Goal: Navigation & Orientation: Find specific page/section

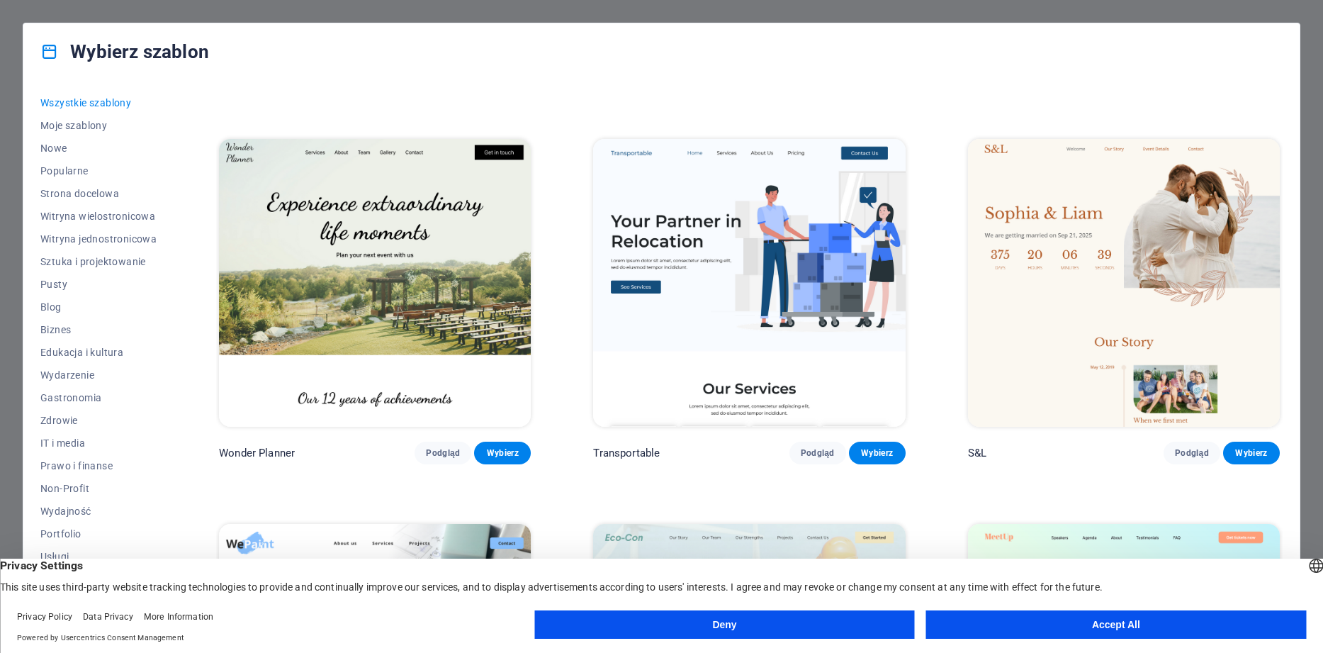
scroll to position [60, 0]
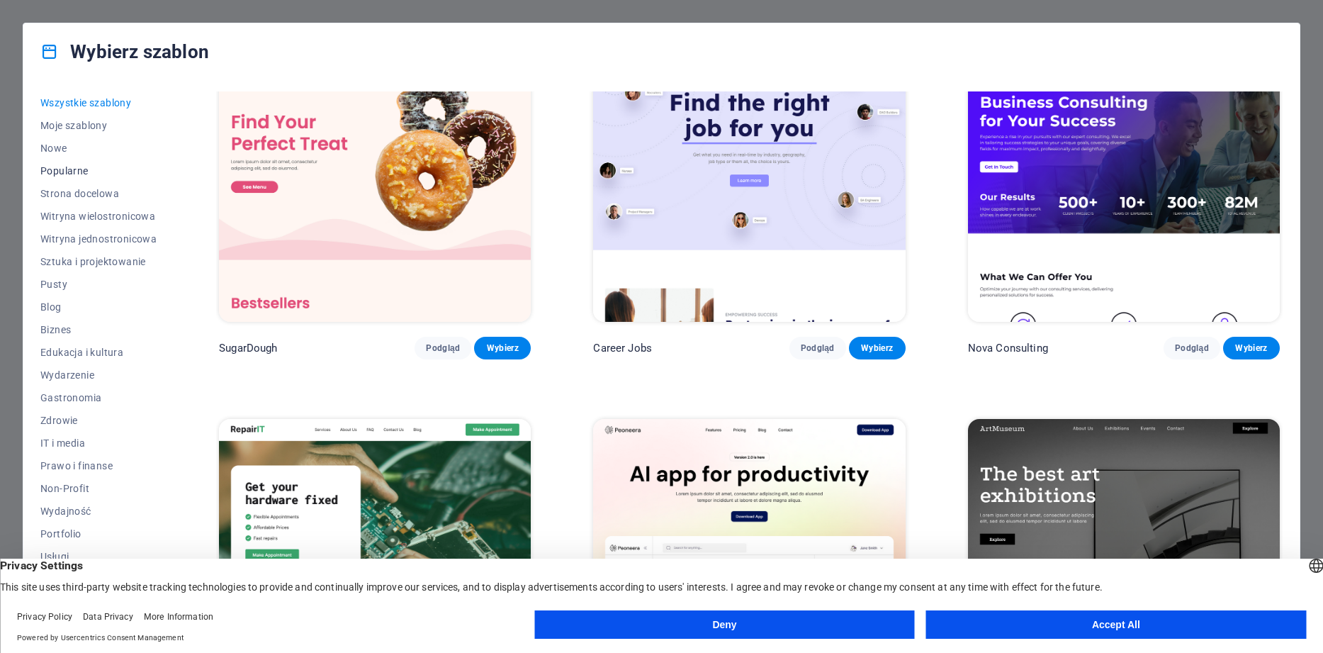
click at [59, 166] on span "Popularne" at bounding box center [98, 170] width 116 height 11
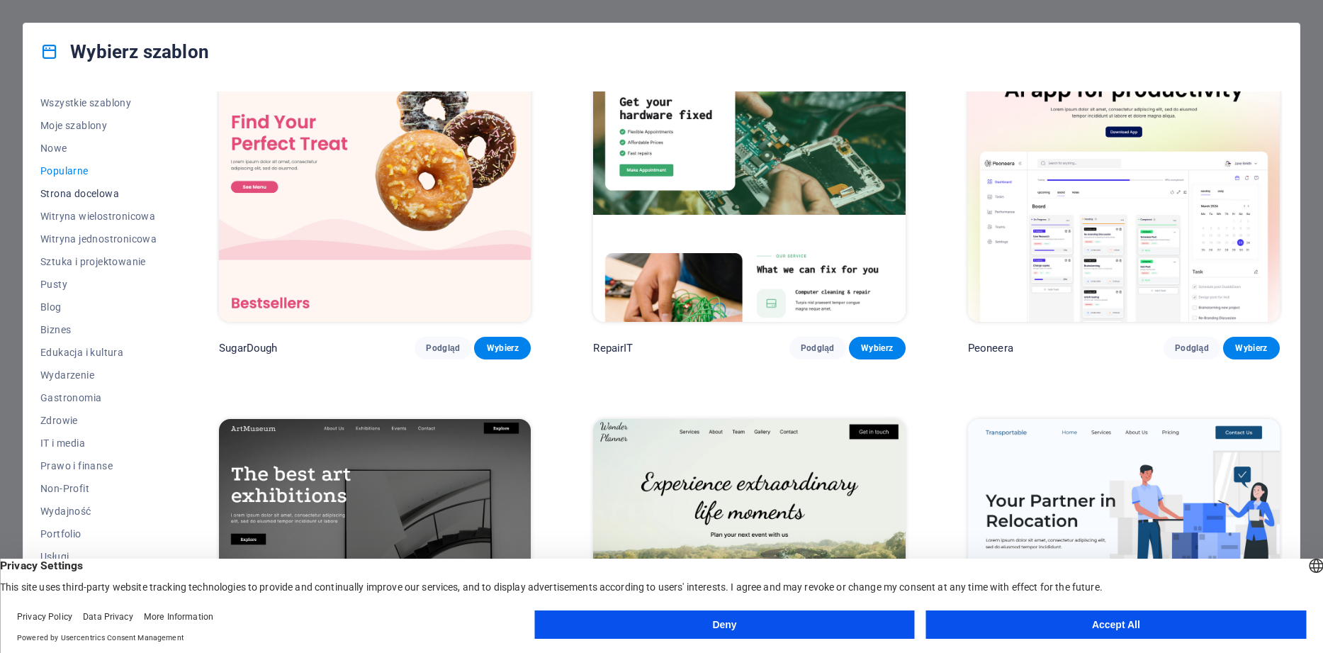
click at [69, 201] on button "Strona docelowa" at bounding box center [98, 193] width 116 height 23
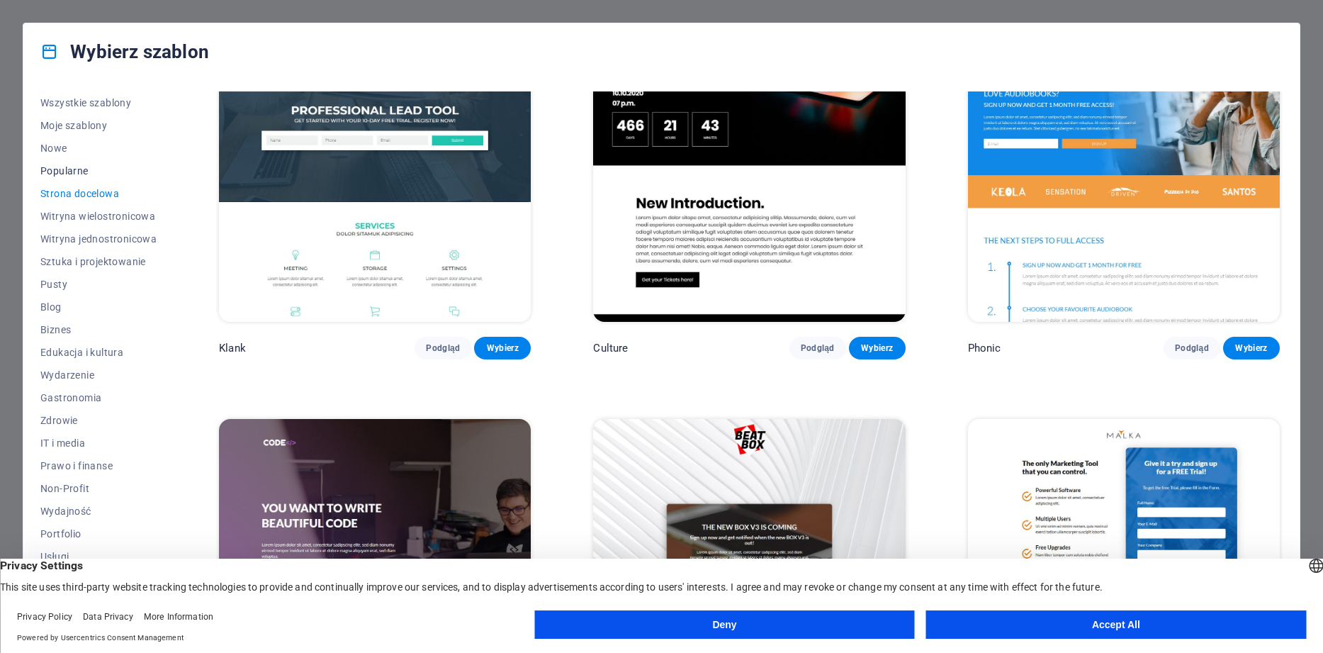
click at [62, 170] on span "Popularne" at bounding box center [98, 170] width 116 height 11
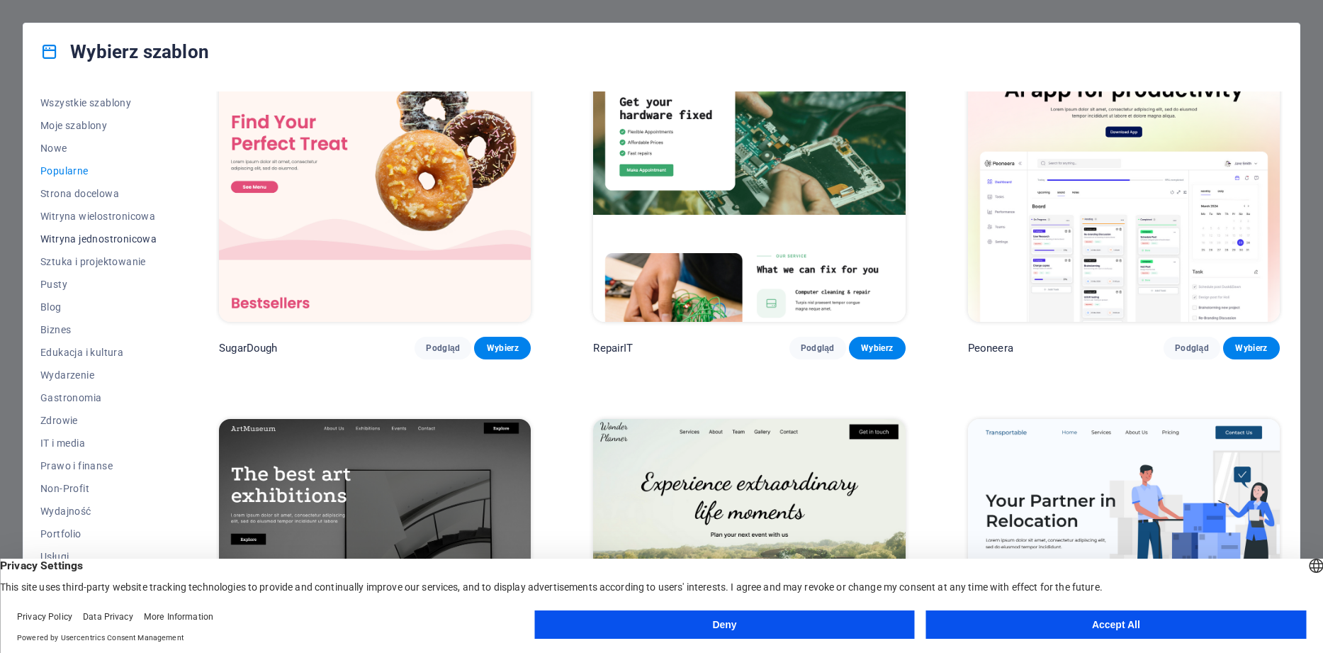
click at [77, 232] on button "Witryna jednostronicowa" at bounding box center [98, 238] width 116 height 23
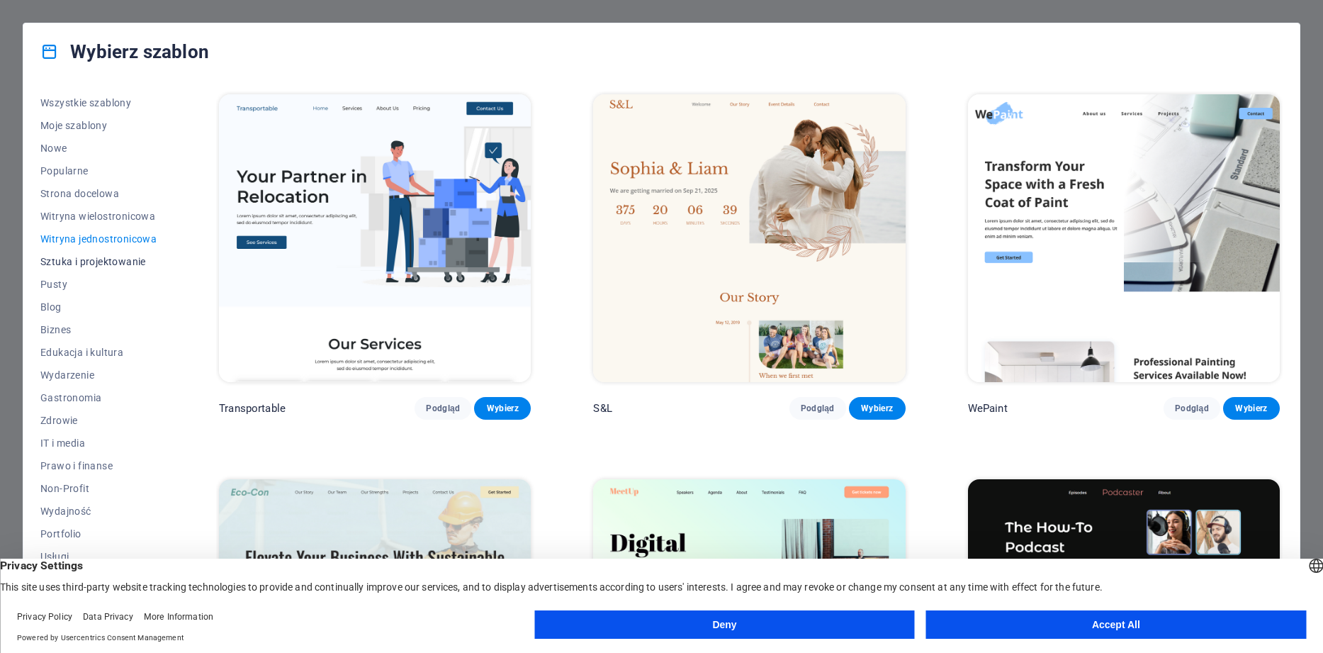
click at [75, 263] on span "Sztuka i projektowanie" at bounding box center [98, 261] width 116 height 11
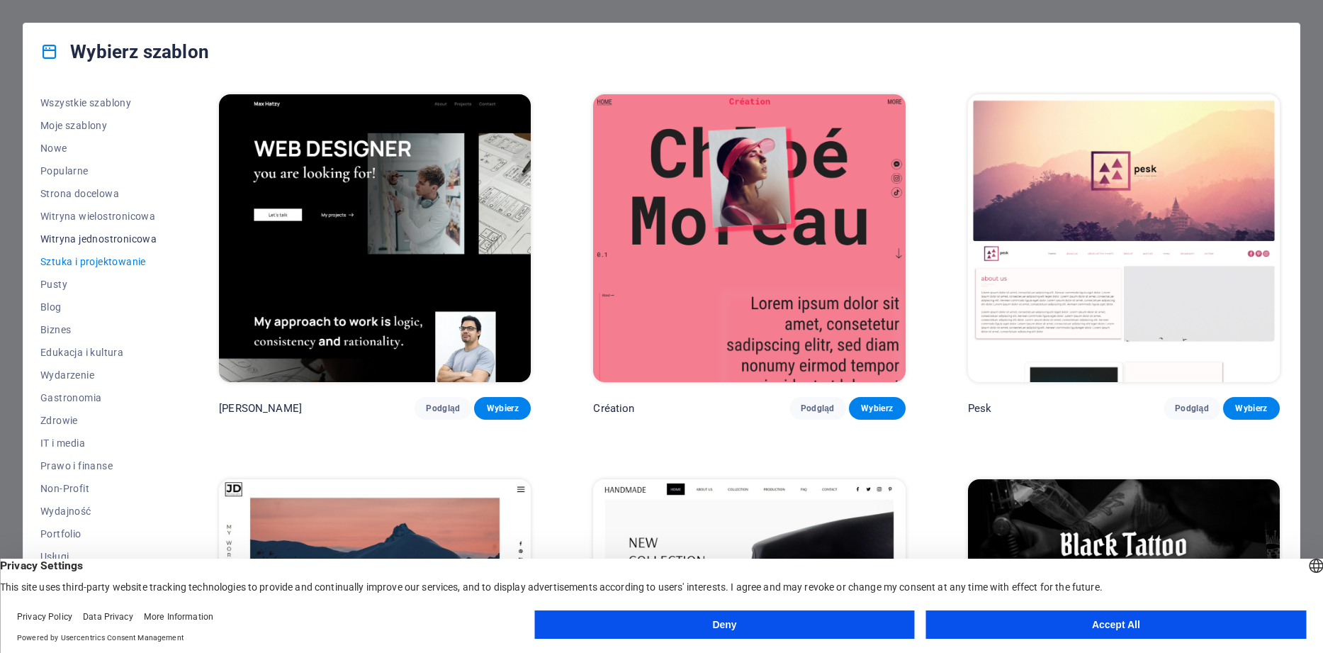
click at [90, 235] on span "Witryna jednostronicowa" at bounding box center [98, 238] width 116 height 11
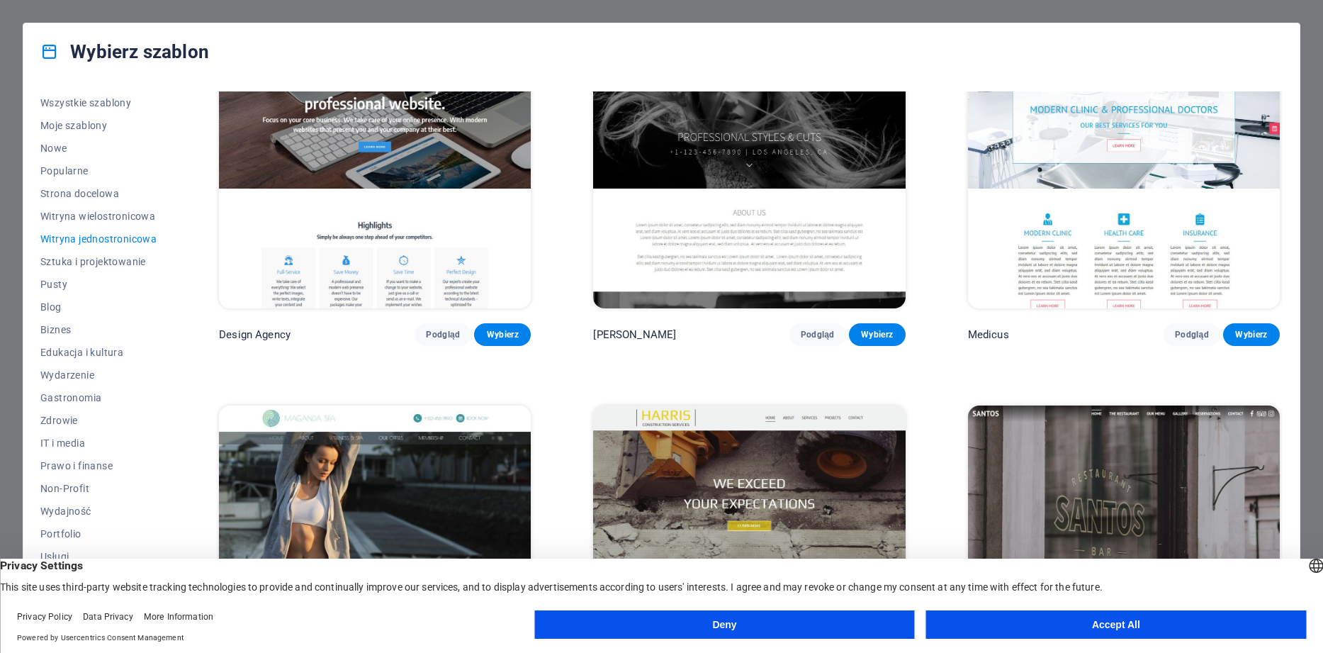
scroll to position [8161, 0]
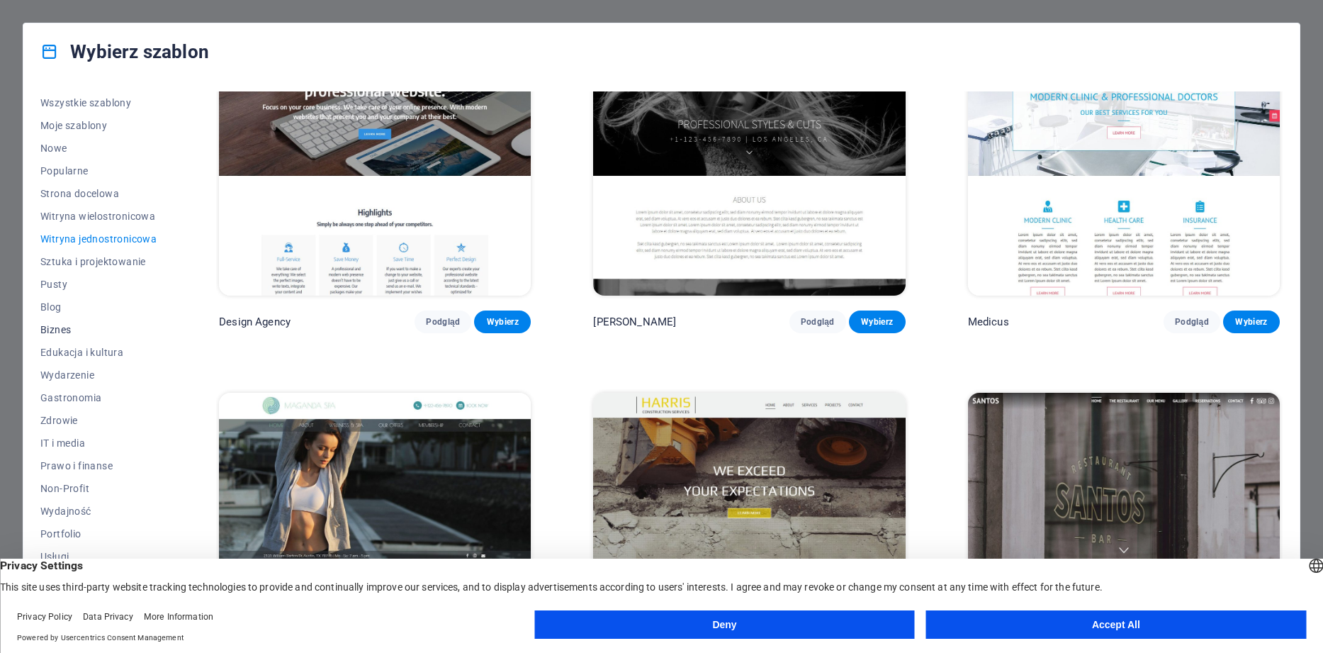
click at [57, 330] on span "Biznes" at bounding box center [98, 329] width 116 height 11
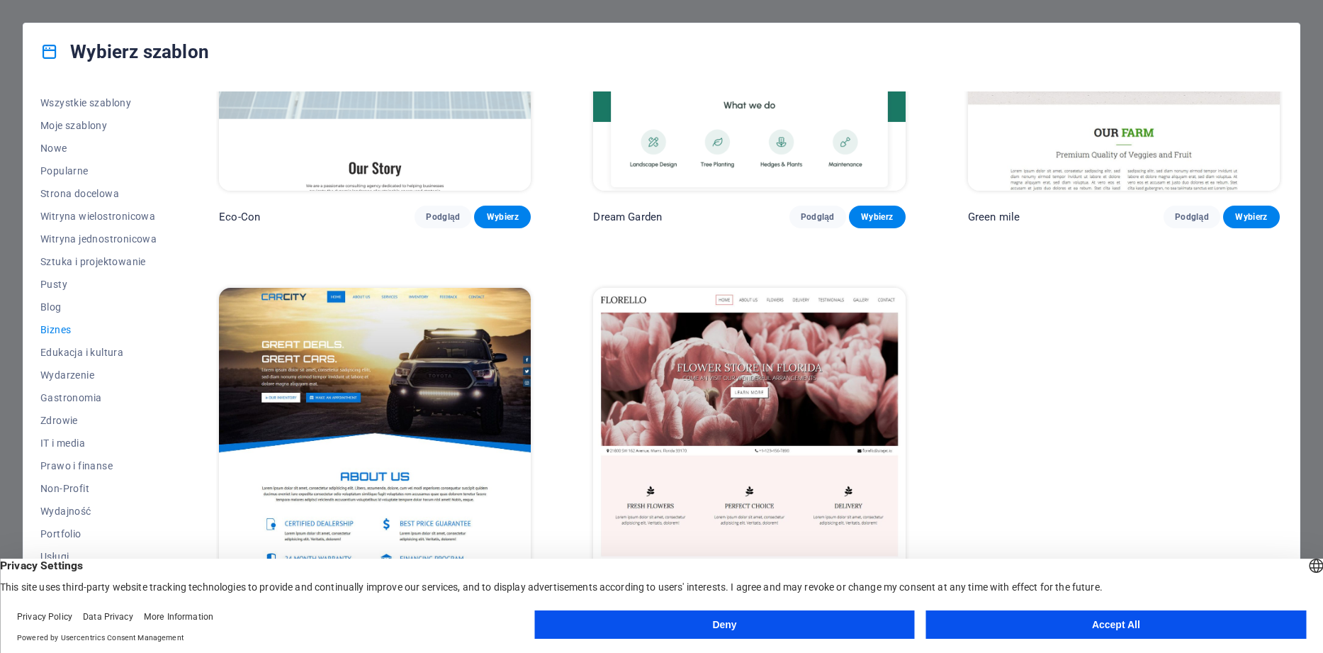
scroll to position [192, 0]
click at [55, 283] on span "Pusty" at bounding box center [98, 283] width 116 height 11
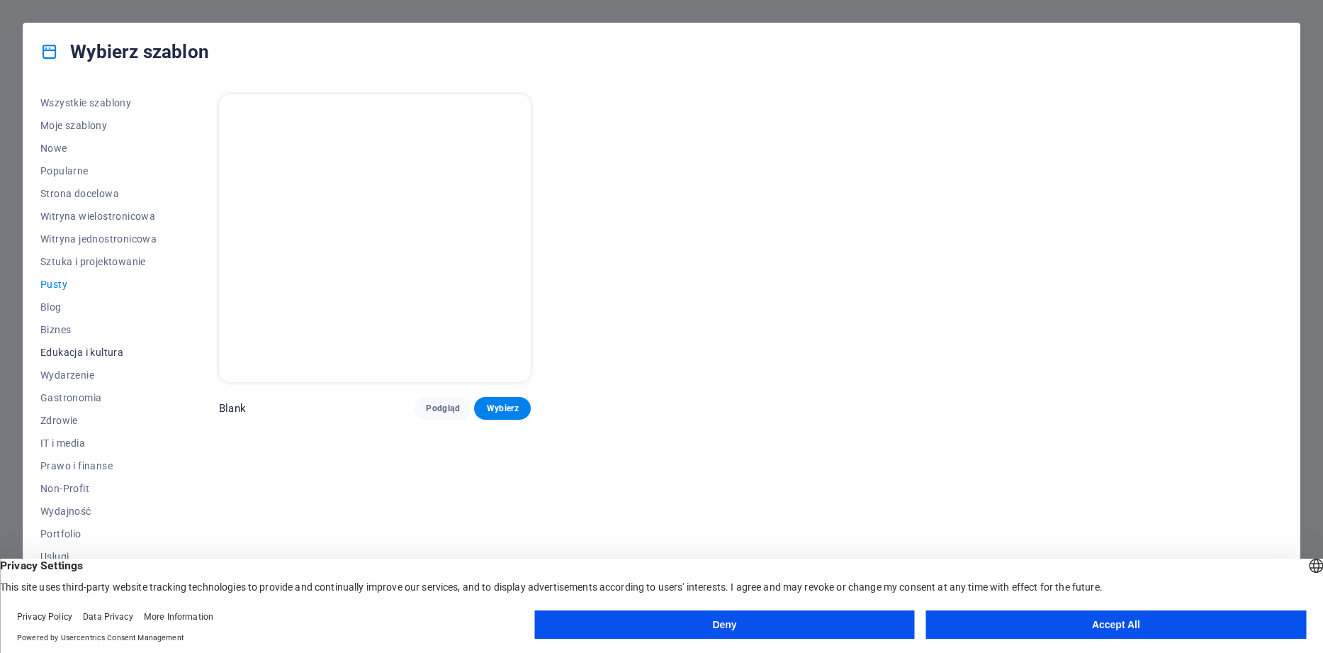
click at [60, 352] on span "Edukacja i kultura" at bounding box center [98, 352] width 116 height 11
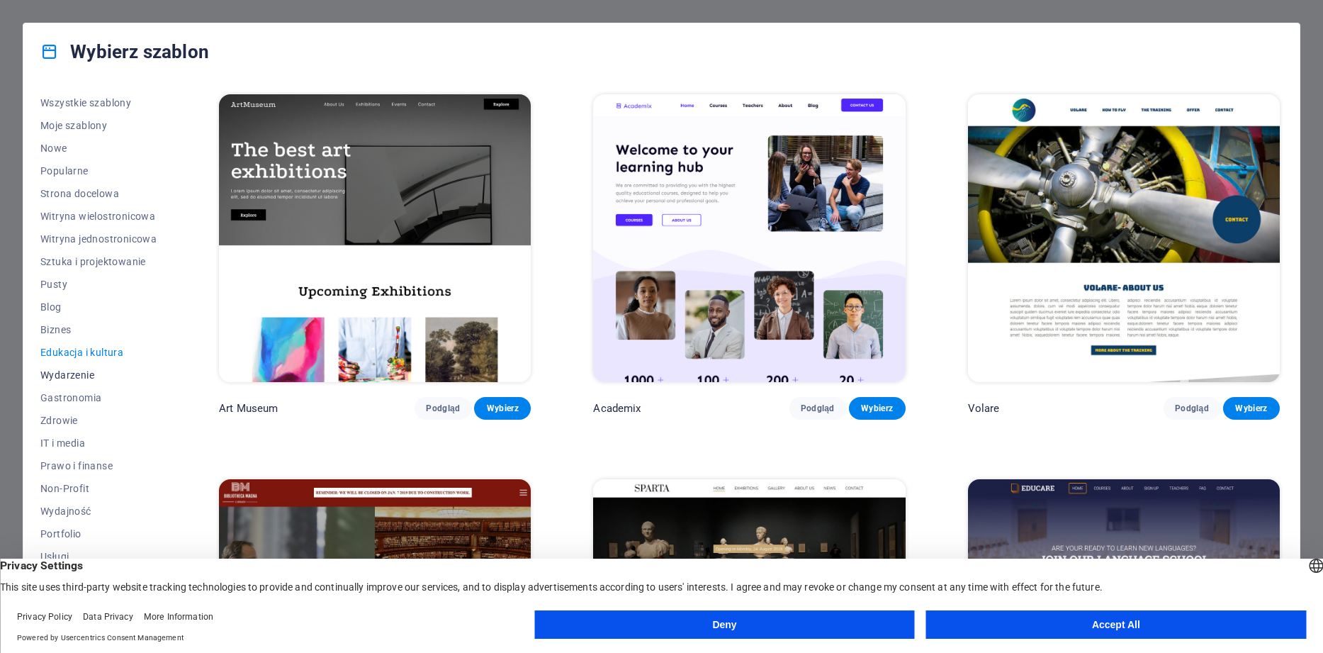
click at [59, 368] on button "Wydarzenie" at bounding box center [98, 375] width 116 height 23
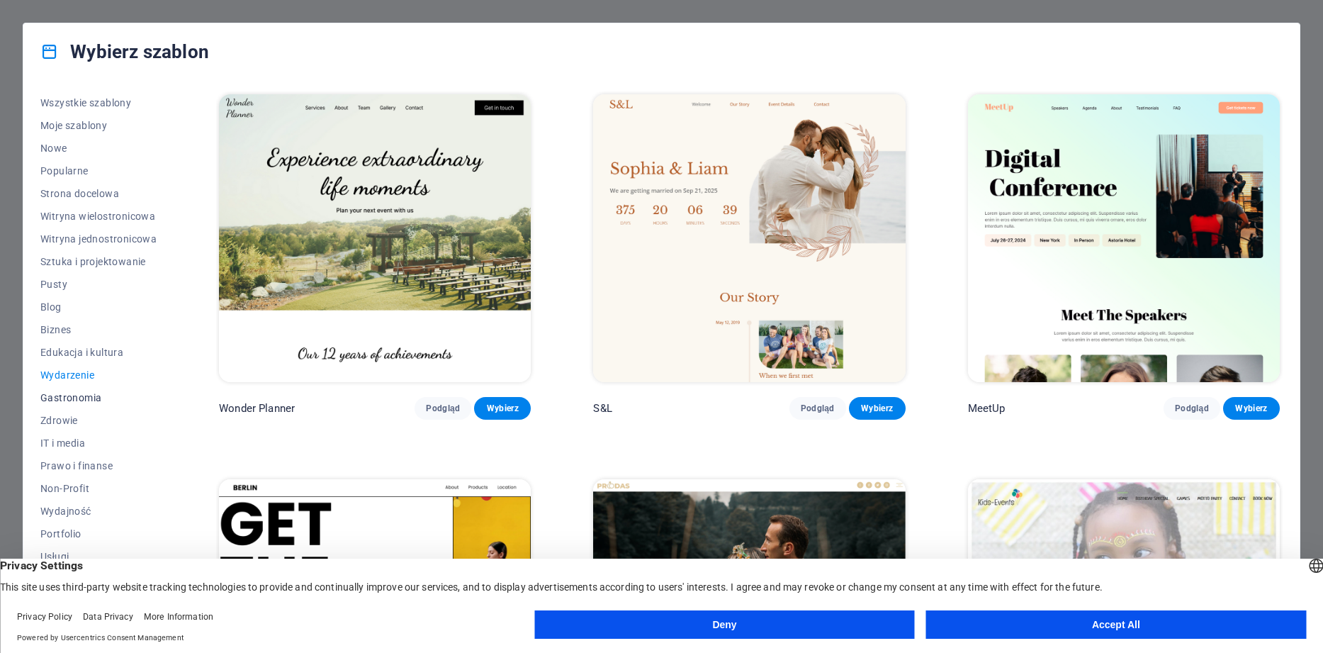
click at [70, 394] on span "Gastronomia" at bounding box center [98, 397] width 116 height 11
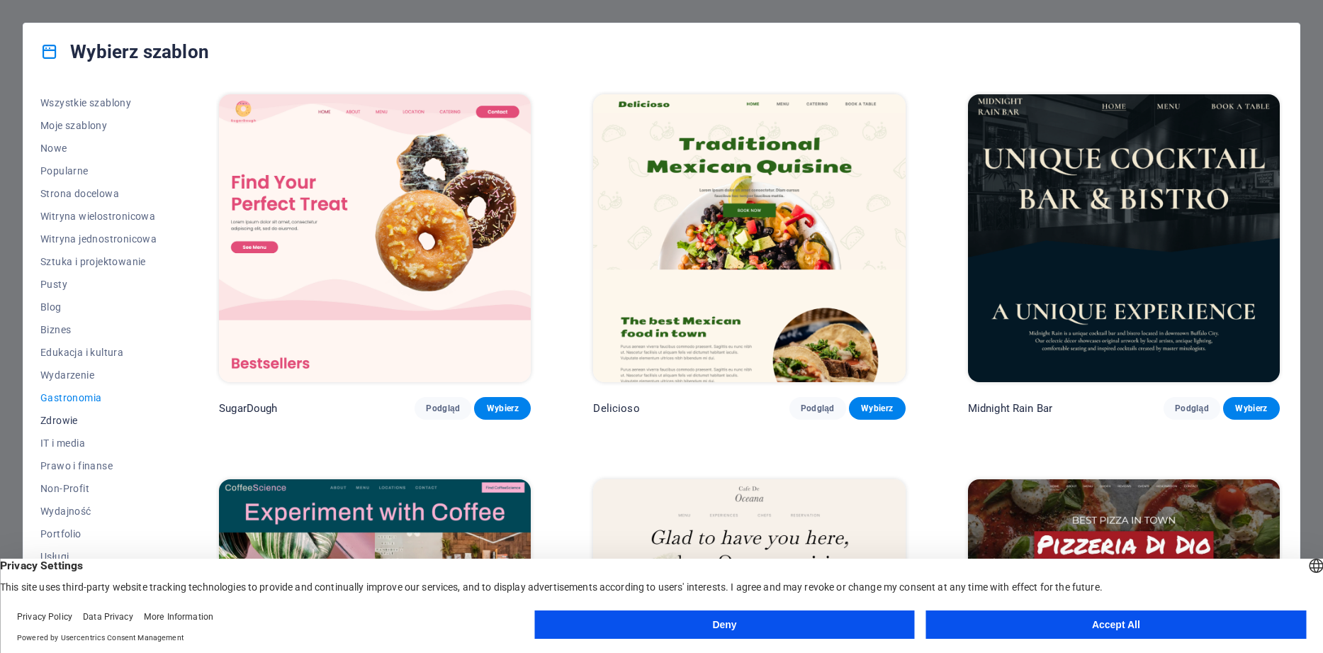
click at [64, 420] on span "Zdrowie" at bounding box center [98, 420] width 116 height 11
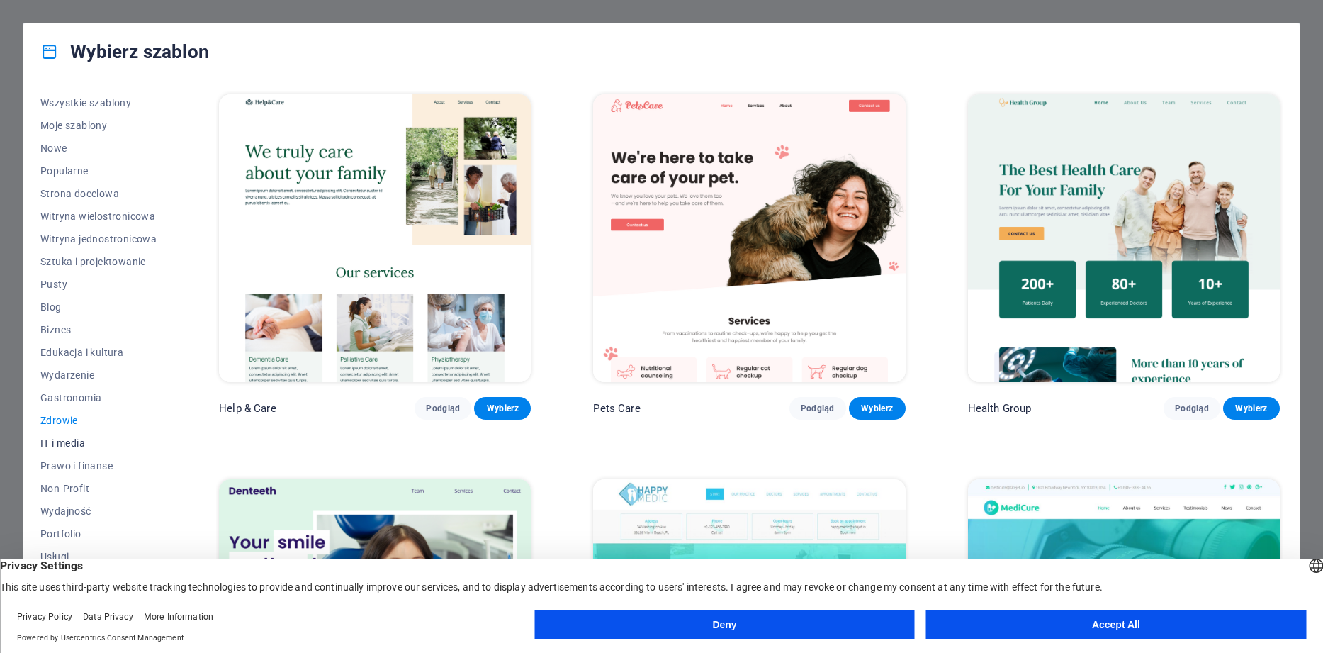
click at [74, 440] on span "IT i media" at bounding box center [98, 442] width 116 height 11
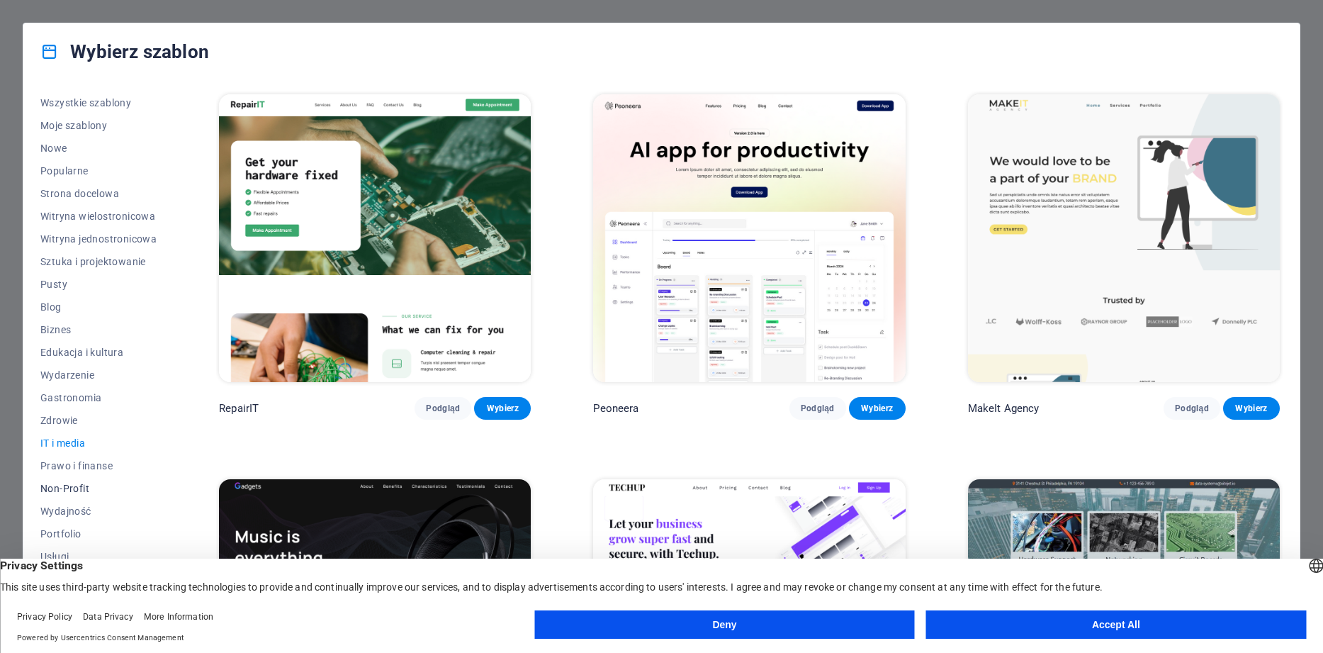
click at [78, 487] on span "Non-Profit" at bounding box center [98, 488] width 116 height 11
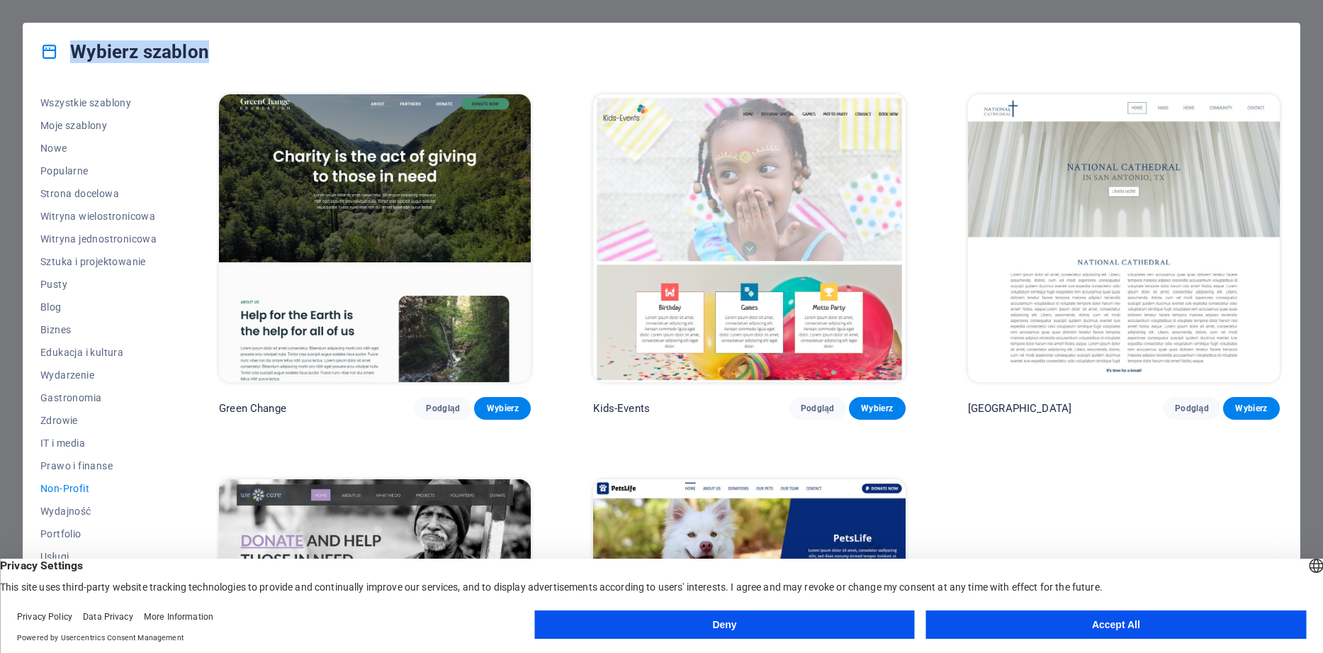
drag, startPoint x: 174, startPoint y: 318, endPoint x: 167, endPoint y: 407, distance: 89.6
click at [167, 407] on div "Wszystkie szablony Moje szablony Nowe Popularne Strona docelowa Witryna wielost…" at bounding box center [661, 354] width 1276 height 549
drag, startPoint x: 163, startPoint y: 395, endPoint x: 157, endPoint y: 473, distance: 78.2
click at [157, 473] on div "Wszystkie szablony Moje szablony Nowe Popularne Strona docelowa Witryna wielost…" at bounding box center [106, 351] width 133 height 521
click at [67, 517] on button "Wydajność" at bounding box center [98, 511] width 116 height 23
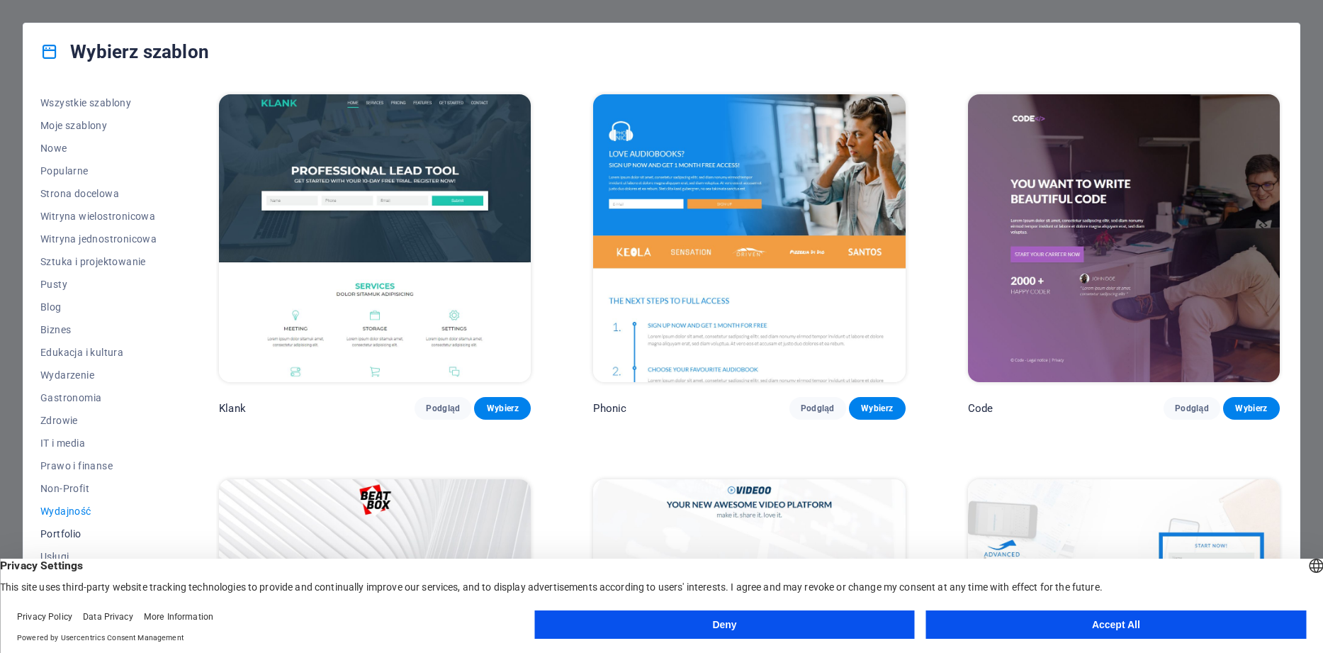
click at [65, 533] on span "Portfolio" at bounding box center [98, 533] width 116 height 11
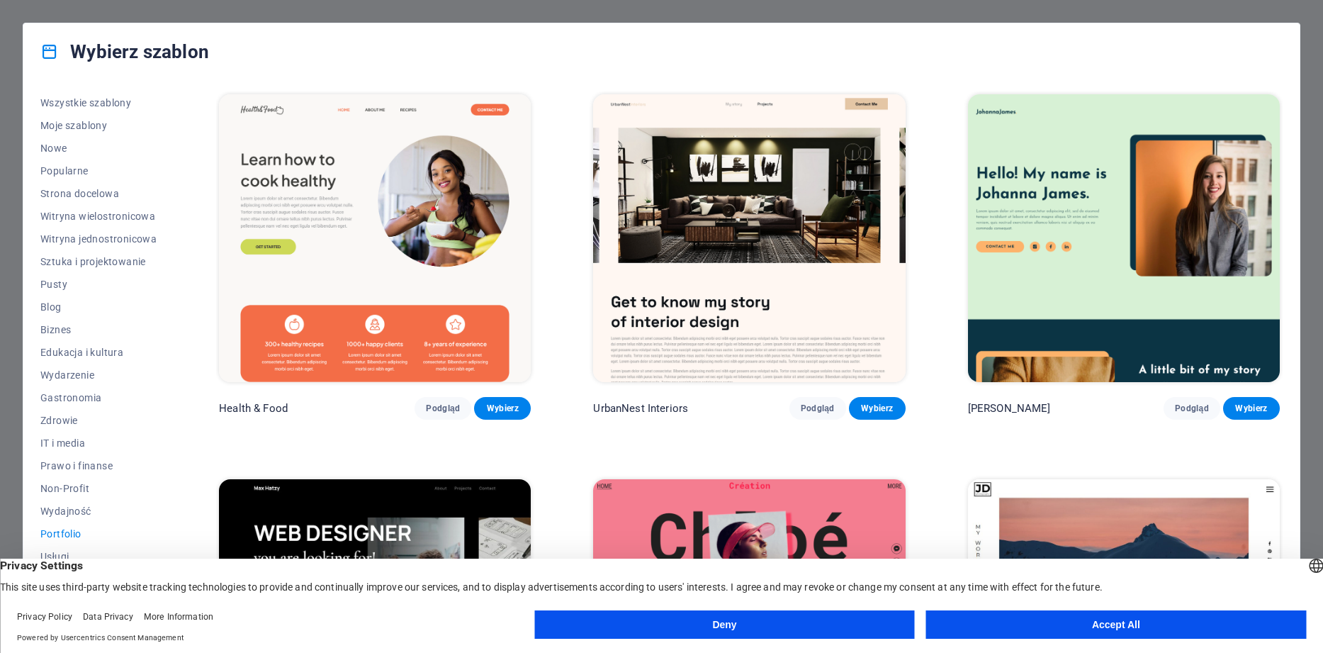
scroll to position [46, 0]
click at [53, 507] on span "Usługi" at bounding box center [98, 510] width 116 height 11
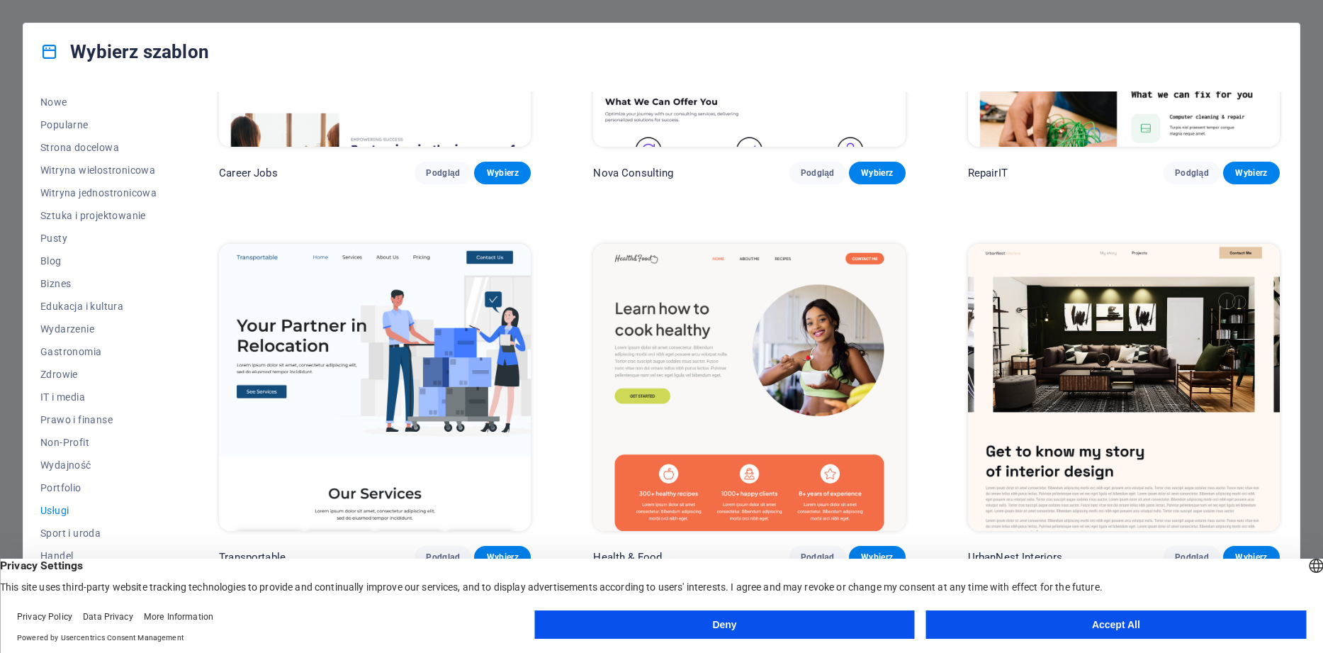
scroll to position [0, 0]
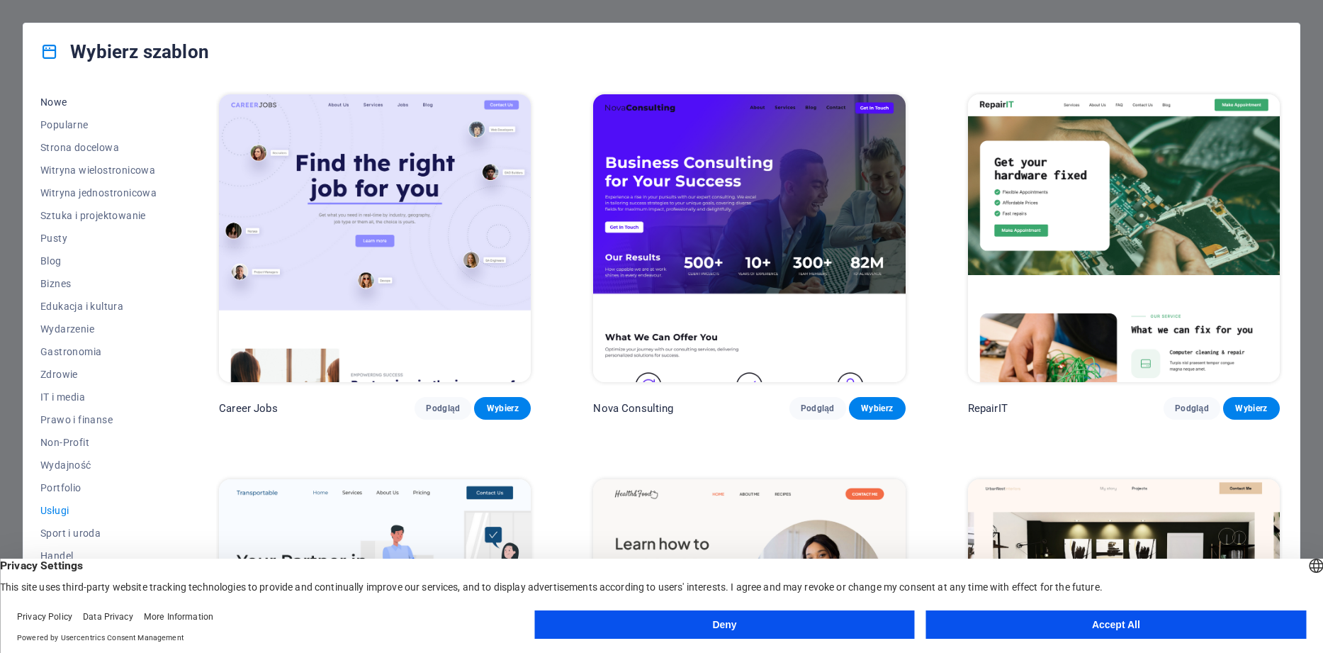
click at [53, 98] on span "Nowe" at bounding box center [98, 101] width 116 height 11
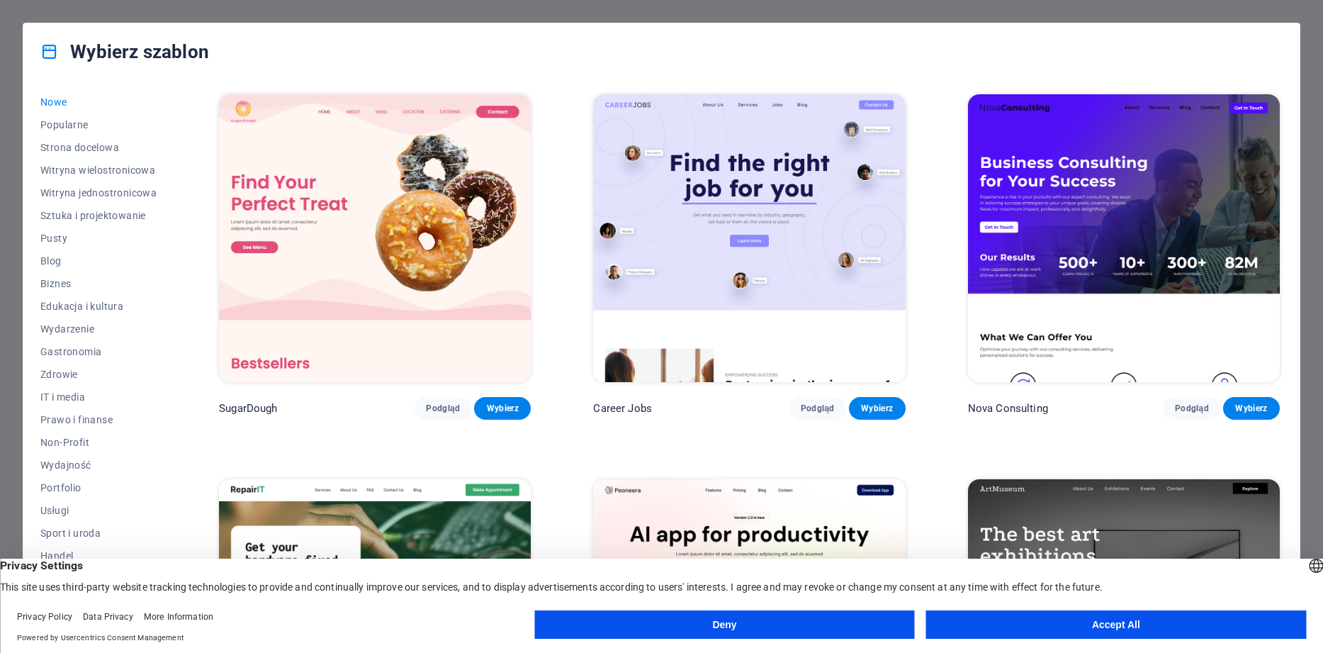
click at [788, 188] on img at bounding box center [749, 238] width 312 height 288
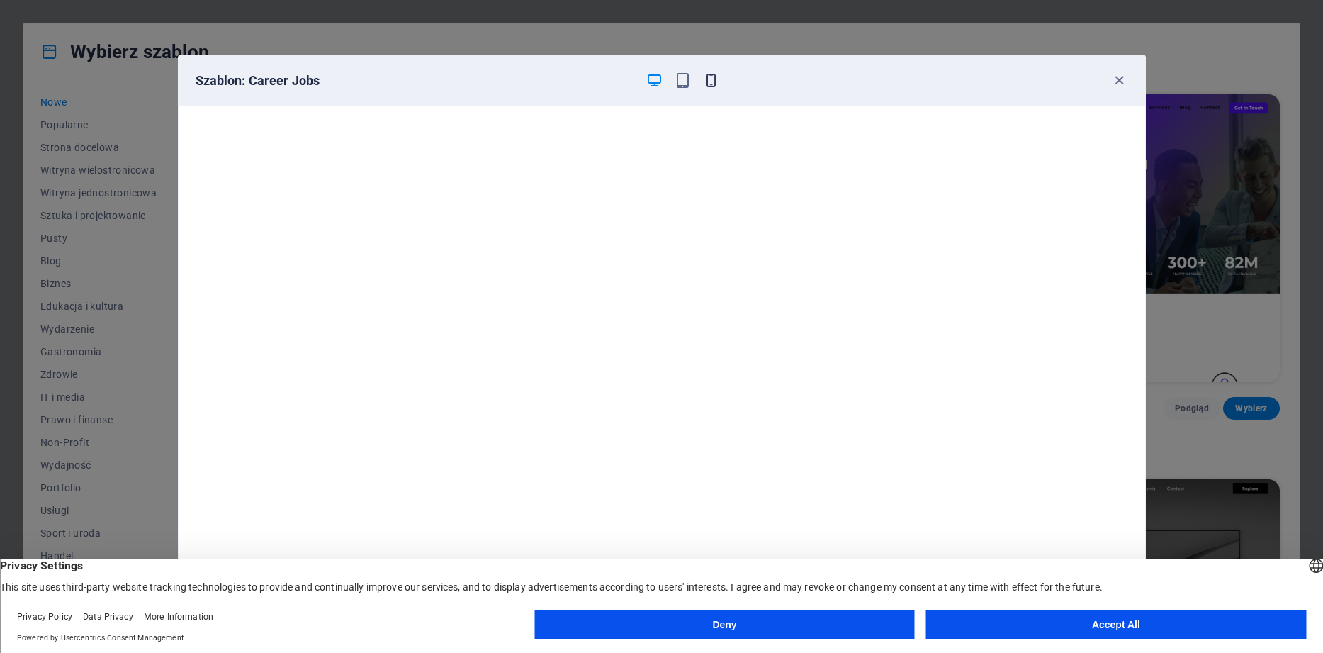
click at [716, 83] on icon "button" at bounding box center [711, 80] width 16 height 16
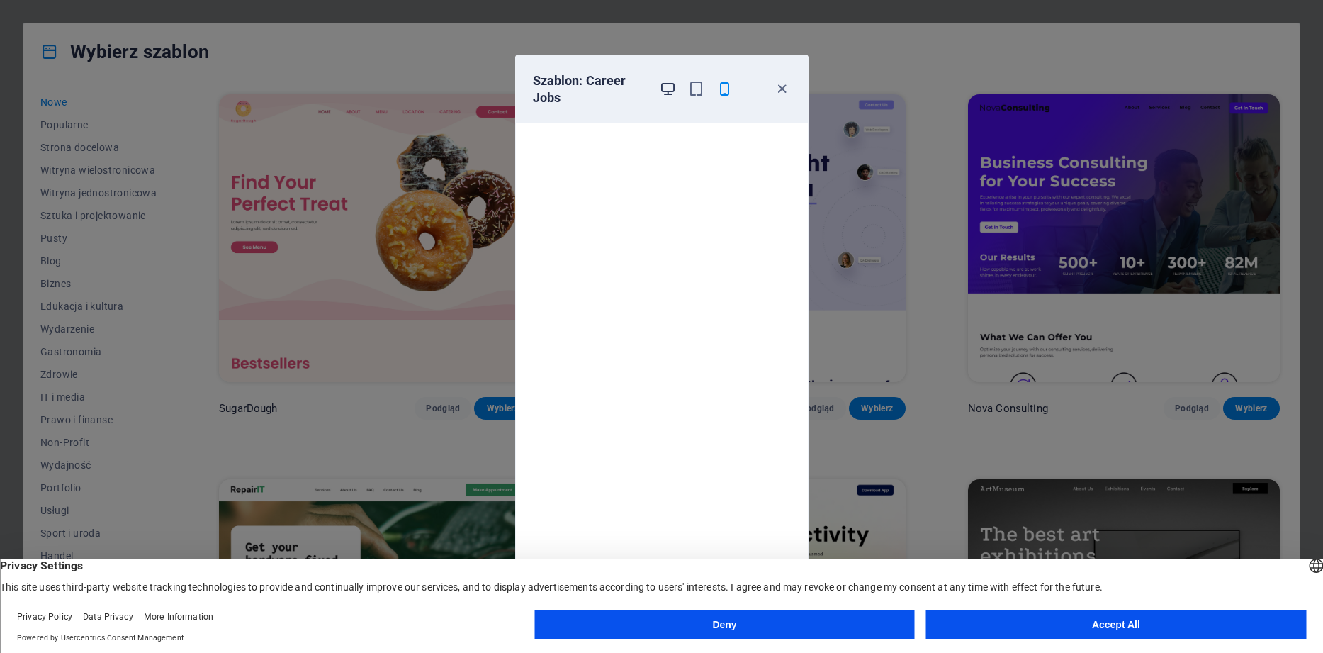
click at [661, 91] on icon "button" at bounding box center [668, 89] width 16 height 16
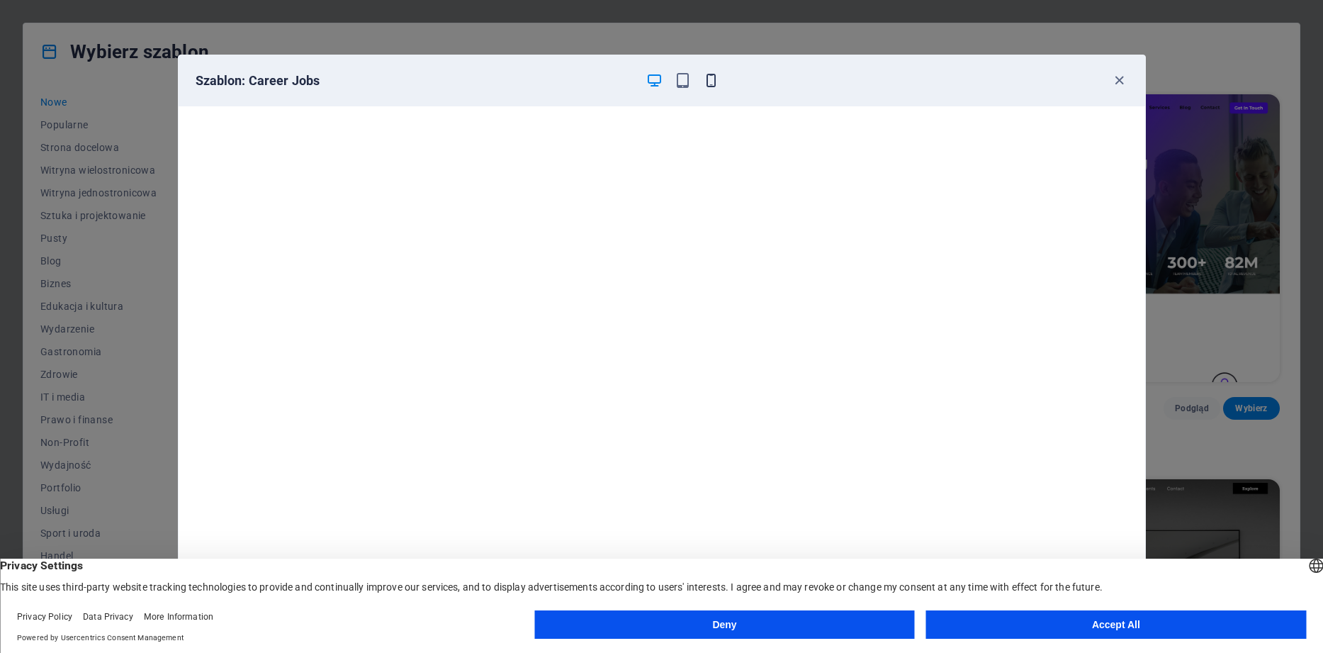
click at [708, 84] on icon "button" at bounding box center [711, 80] width 16 height 16
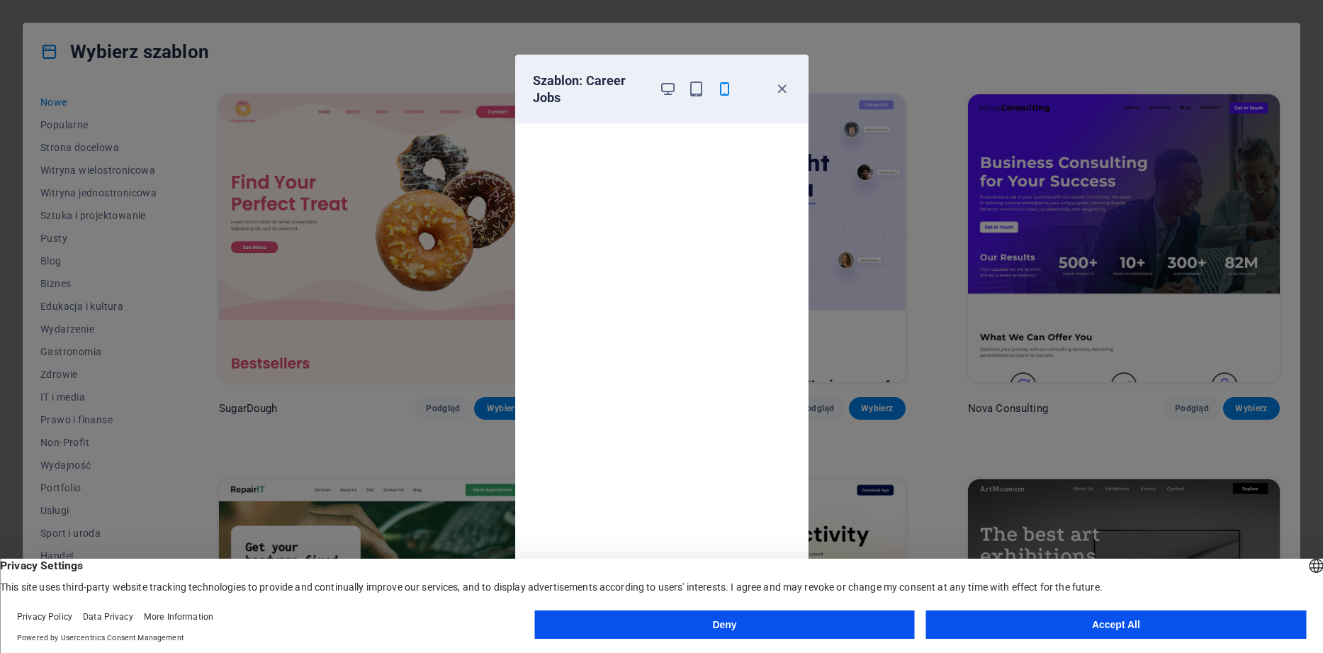
drag, startPoint x: 781, startPoint y: 91, endPoint x: 797, endPoint y: 88, distance: 16.7
click at [781, 91] on icon "button" at bounding box center [782, 89] width 16 height 16
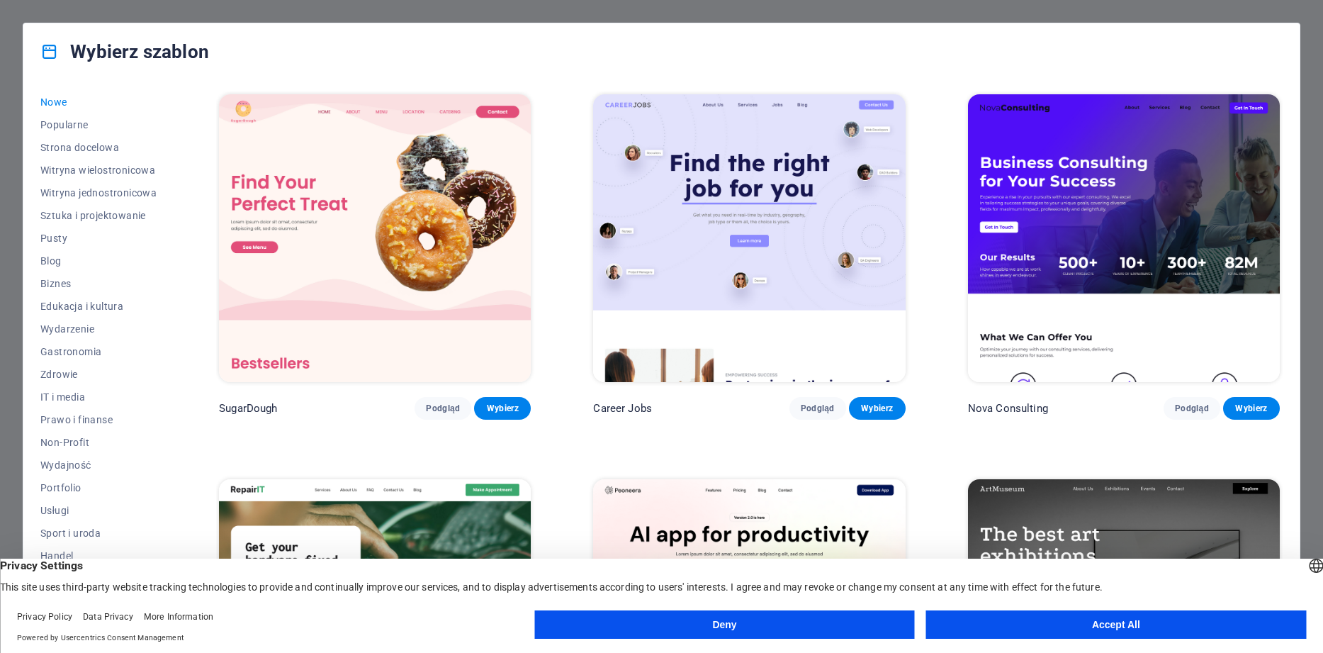
click at [1218, 175] on img at bounding box center [1124, 238] width 312 height 288
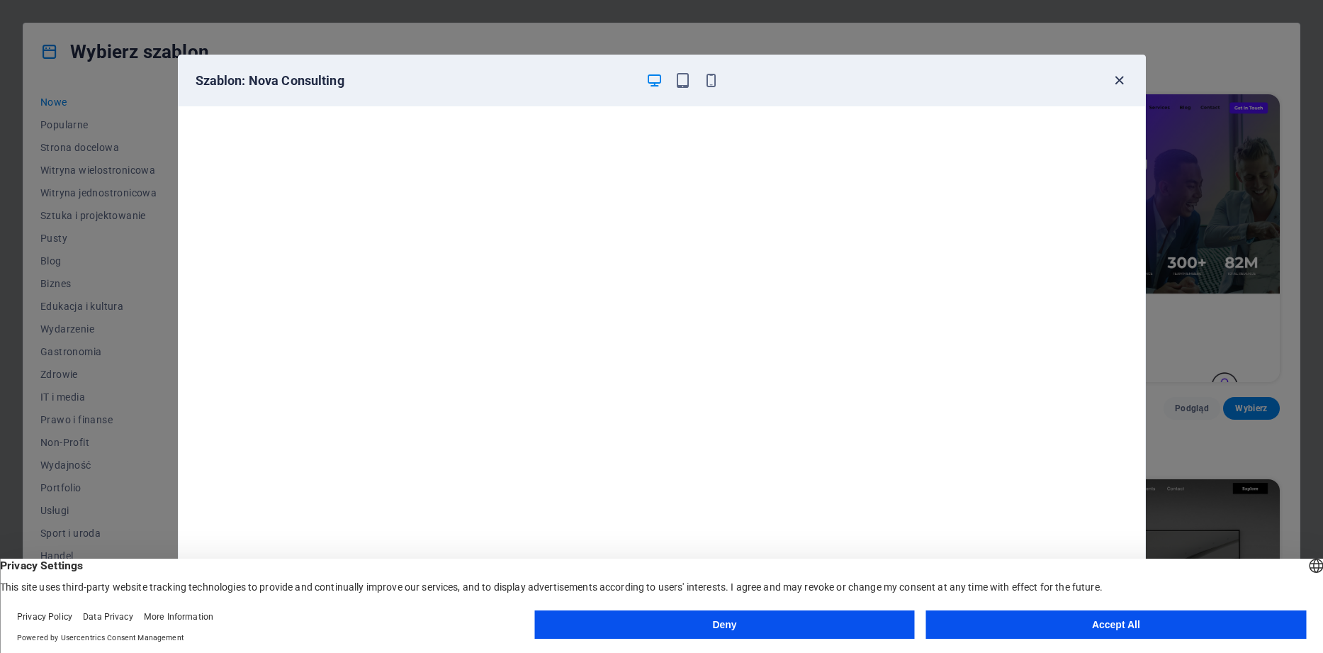
click at [1120, 77] on icon "button" at bounding box center [1119, 80] width 16 height 16
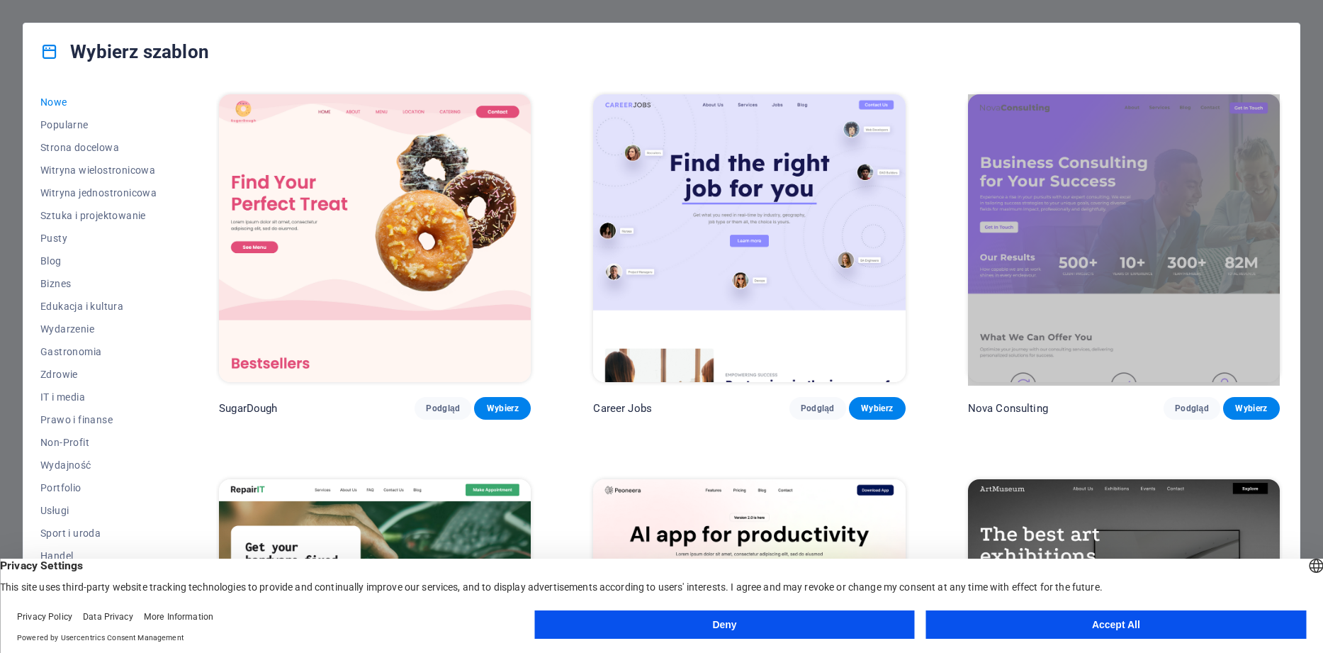
drag, startPoint x: 1300, startPoint y: 64, endPoint x: 1301, endPoint y: 94, distance: 29.8
click at [1300, 94] on div "Wybierz szablon Wszystkie szablony Moje szablony Nowe Popularne Strona docelowa…" at bounding box center [662, 326] width 1278 height 607
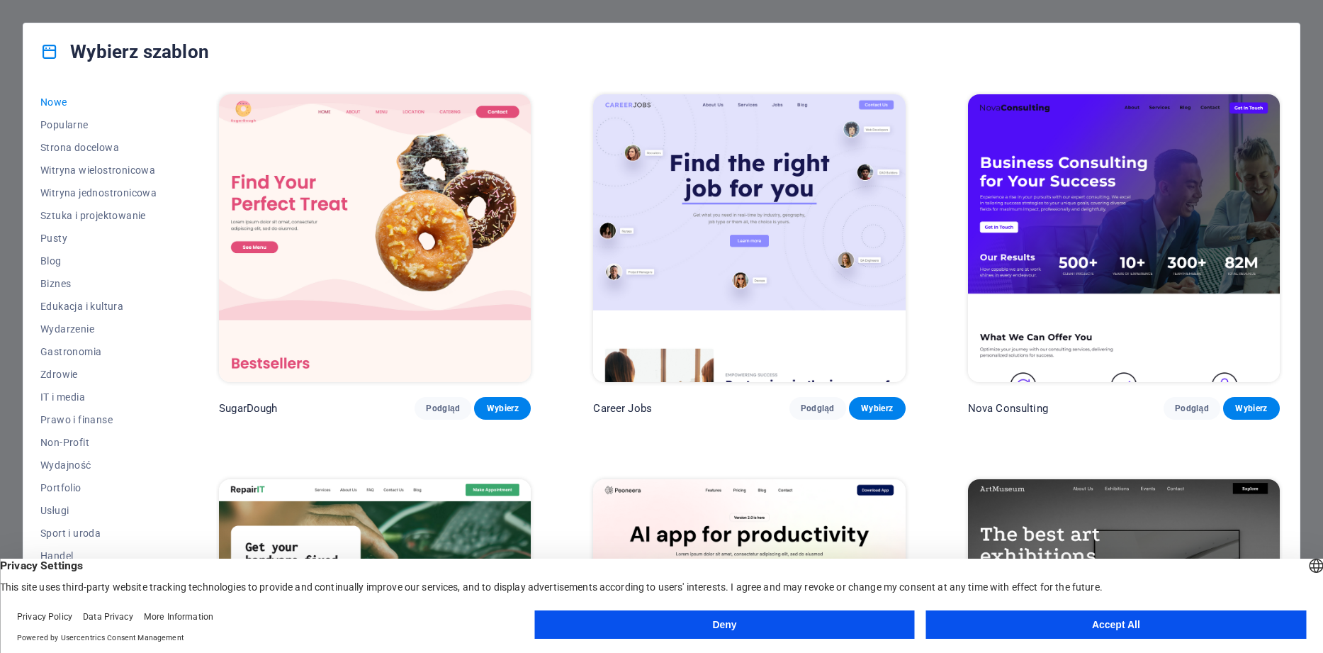
click at [1293, 104] on div "Wszystkie szablony Moje szablony Nowe Popularne Strona docelowa Witryna wielost…" at bounding box center [661, 354] width 1276 height 549
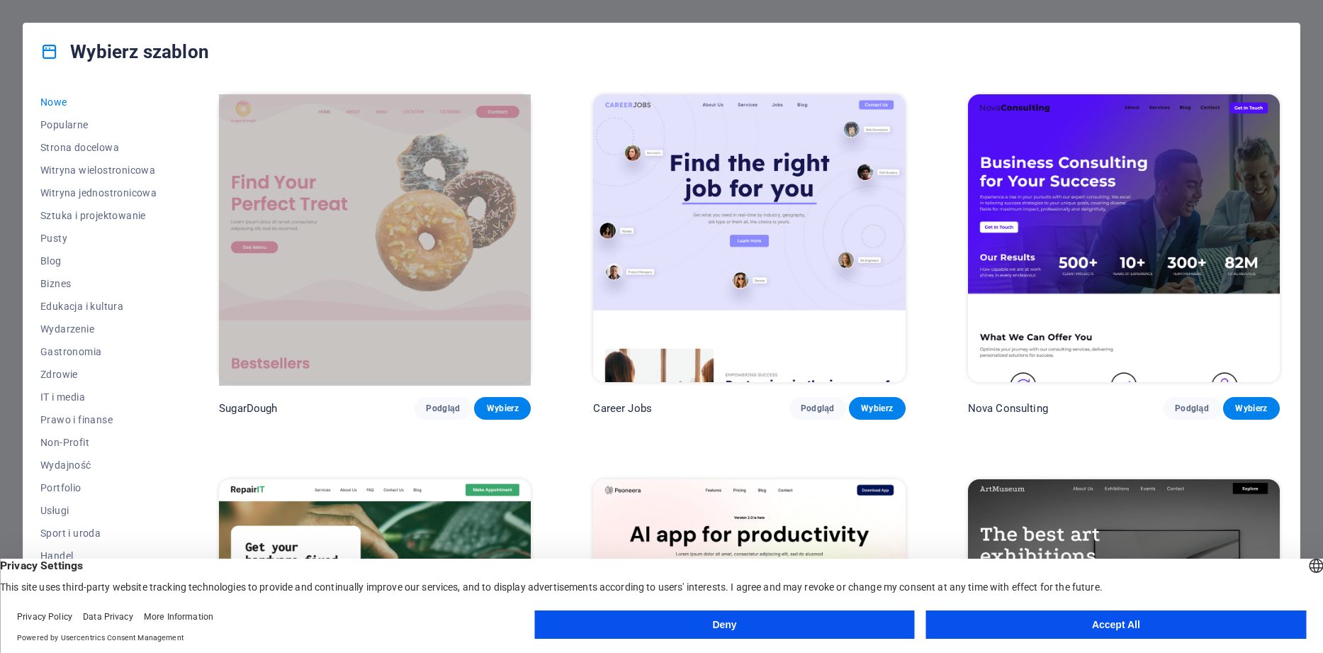
drag, startPoint x: 1322, startPoint y: 50, endPoint x: 1322, endPoint y: 95, distance: 45.4
click at [1322, 94] on div "Wybierz szablon Wszystkie szablony Moje szablony Nowe Popularne Strona docelowa…" at bounding box center [661, 326] width 1323 height 653
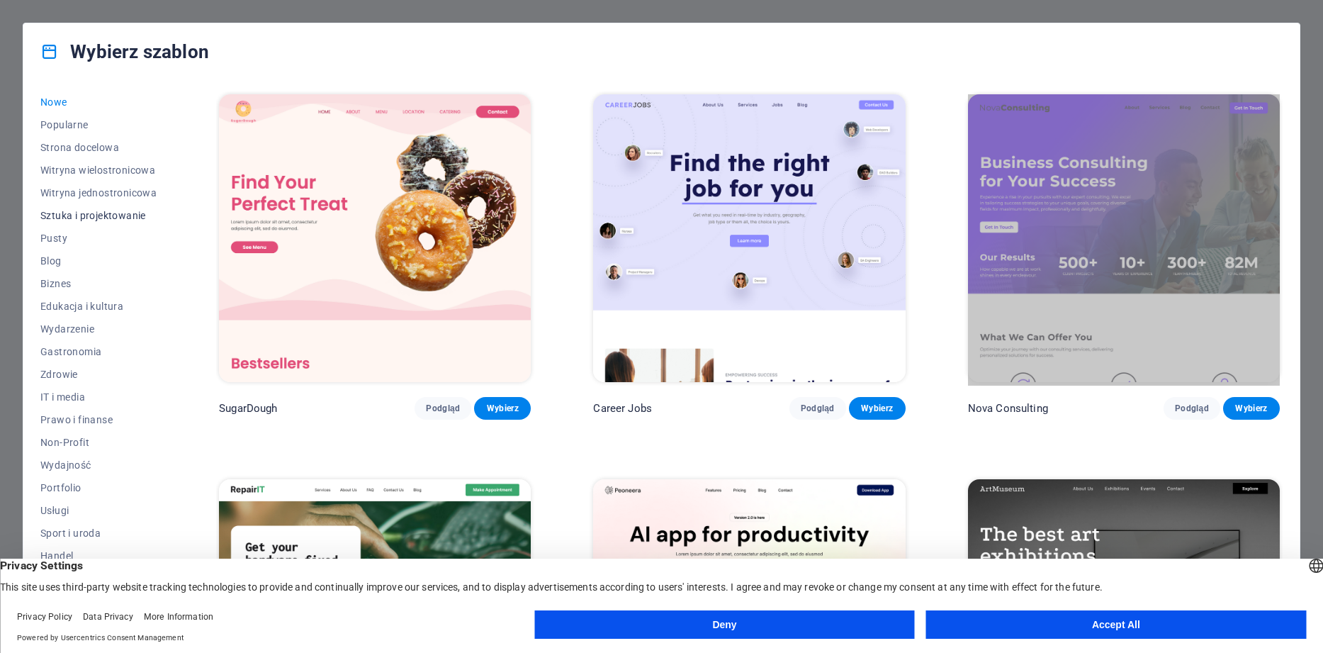
click at [121, 212] on span "Sztuka i projektowanie" at bounding box center [98, 215] width 116 height 11
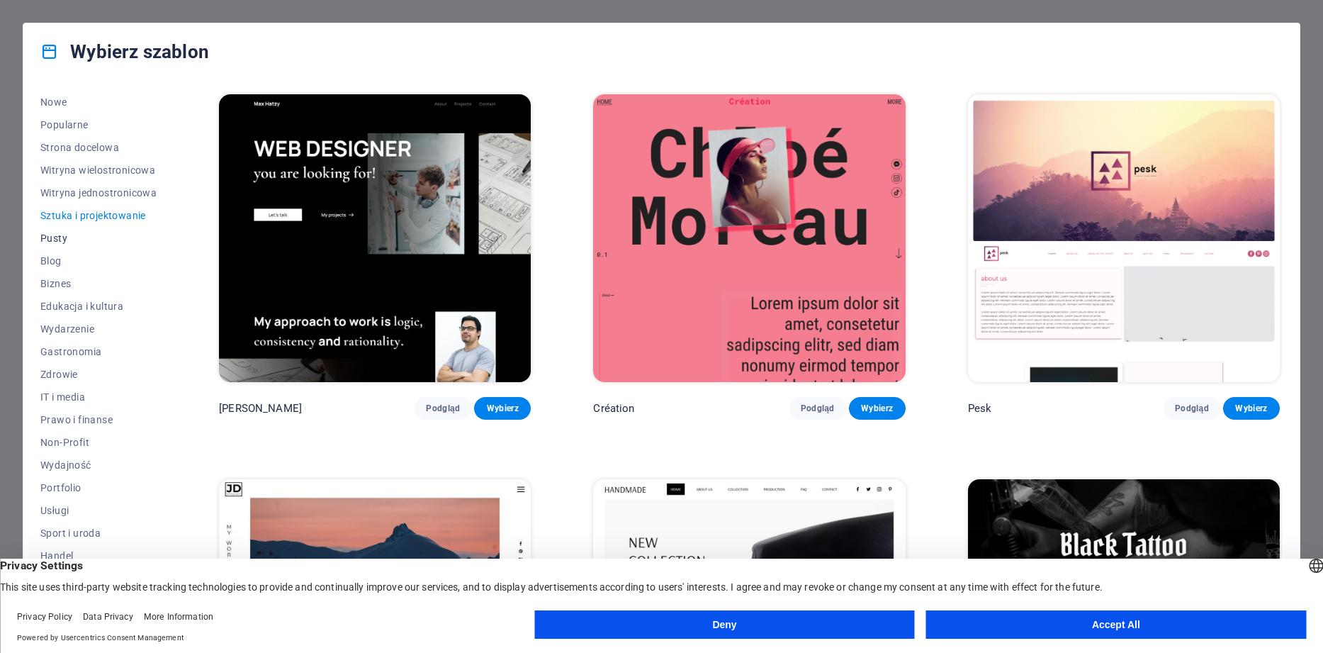
click at [60, 238] on span "Pusty" at bounding box center [98, 237] width 116 height 11
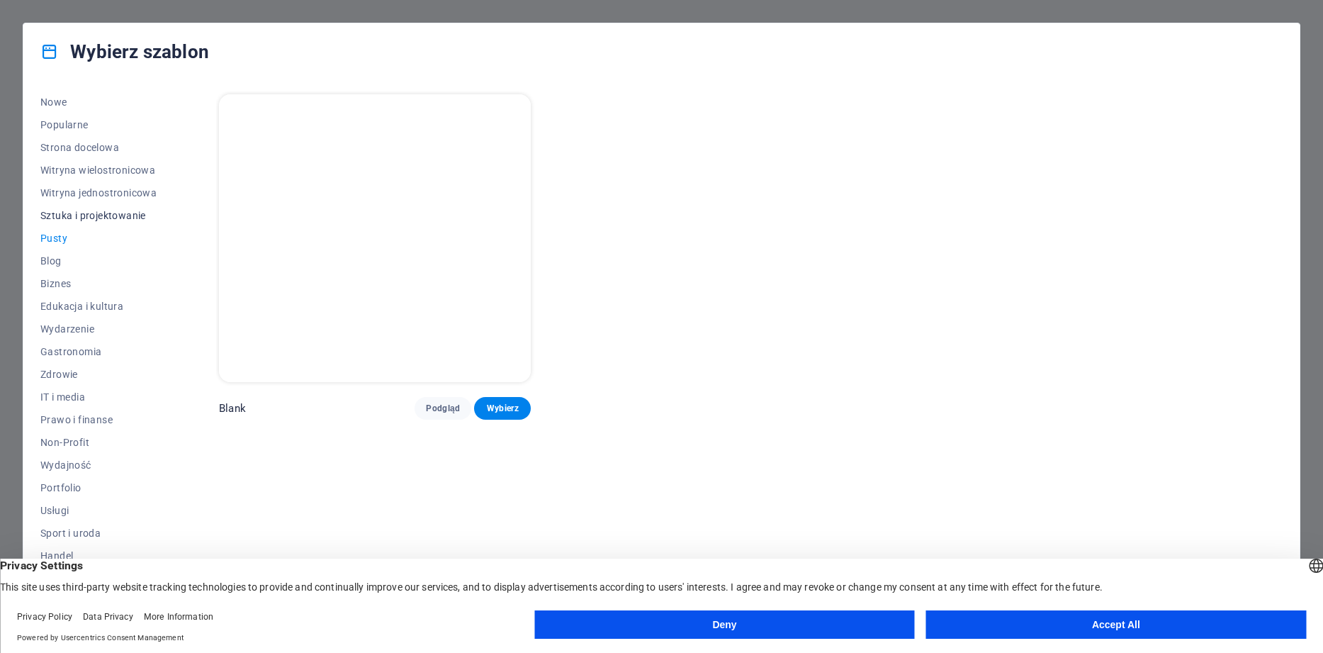
click at [82, 216] on span "Sztuka i projektowanie" at bounding box center [98, 215] width 116 height 11
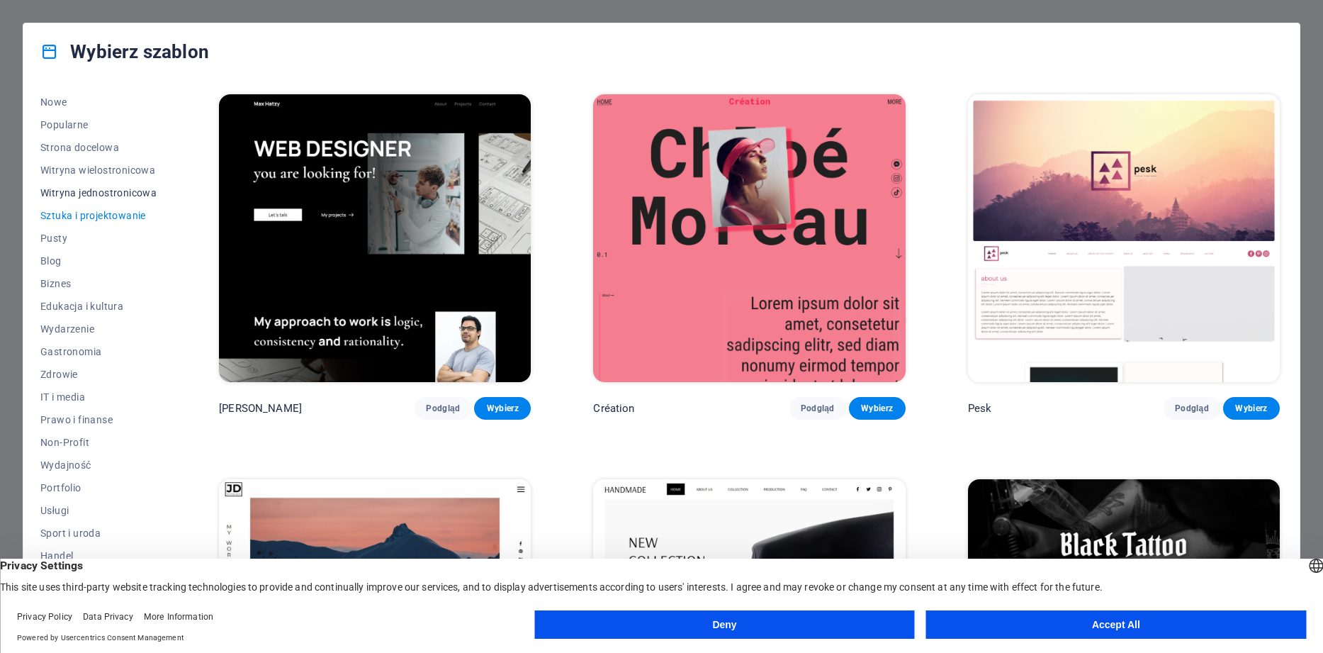
click at [79, 195] on span "Witryna jednostronicowa" at bounding box center [98, 192] width 116 height 11
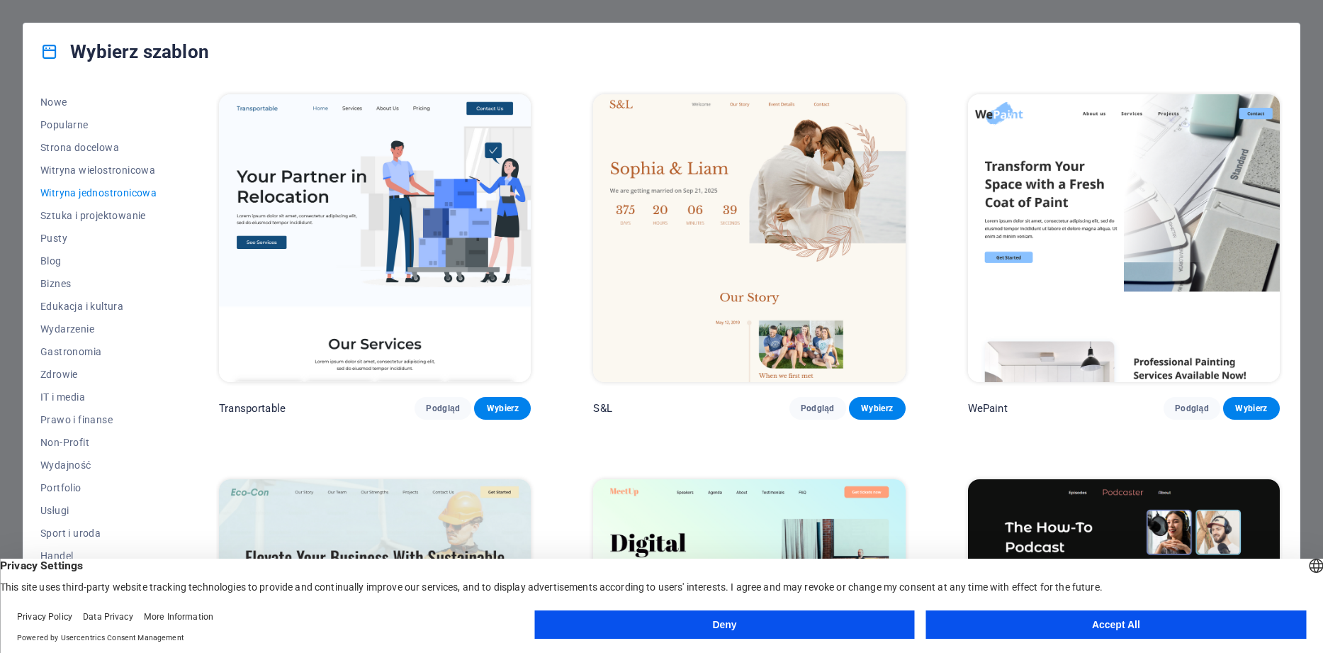
click at [475, 207] on img at bounding box center [375, 238] width 312 height 288
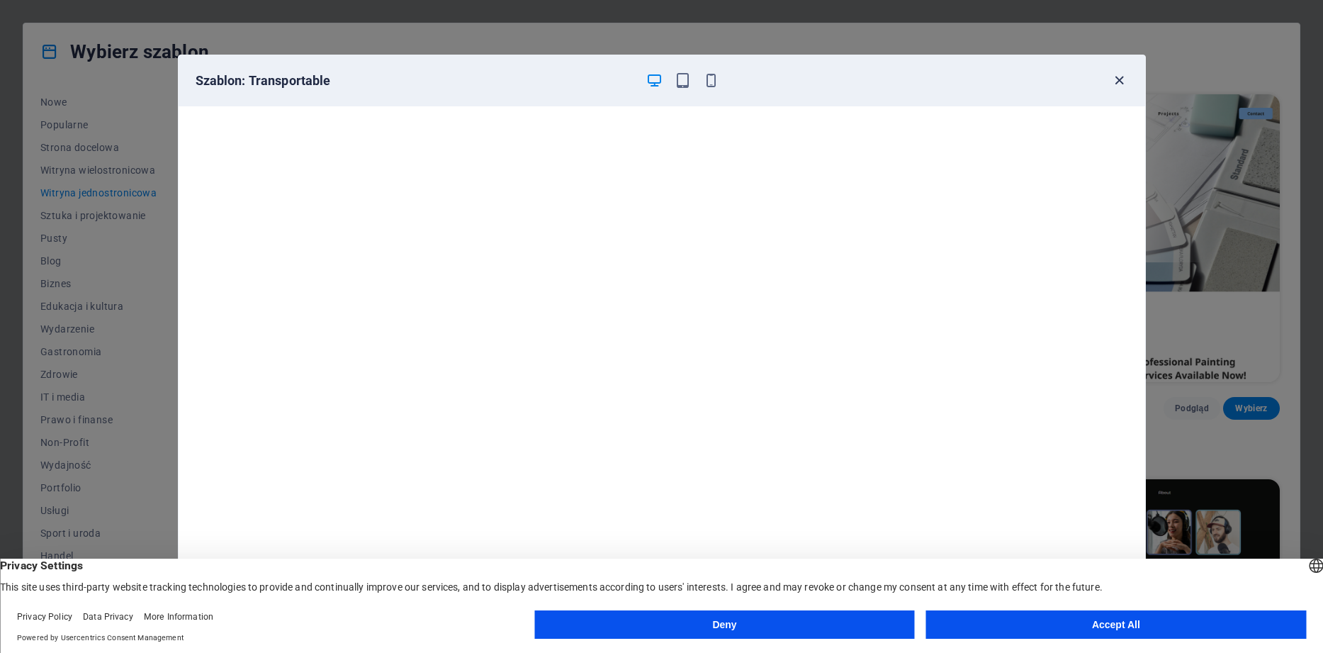
click at [1120, 74] on icon "button" at bounding box center [1119, 80] width 16 height 16
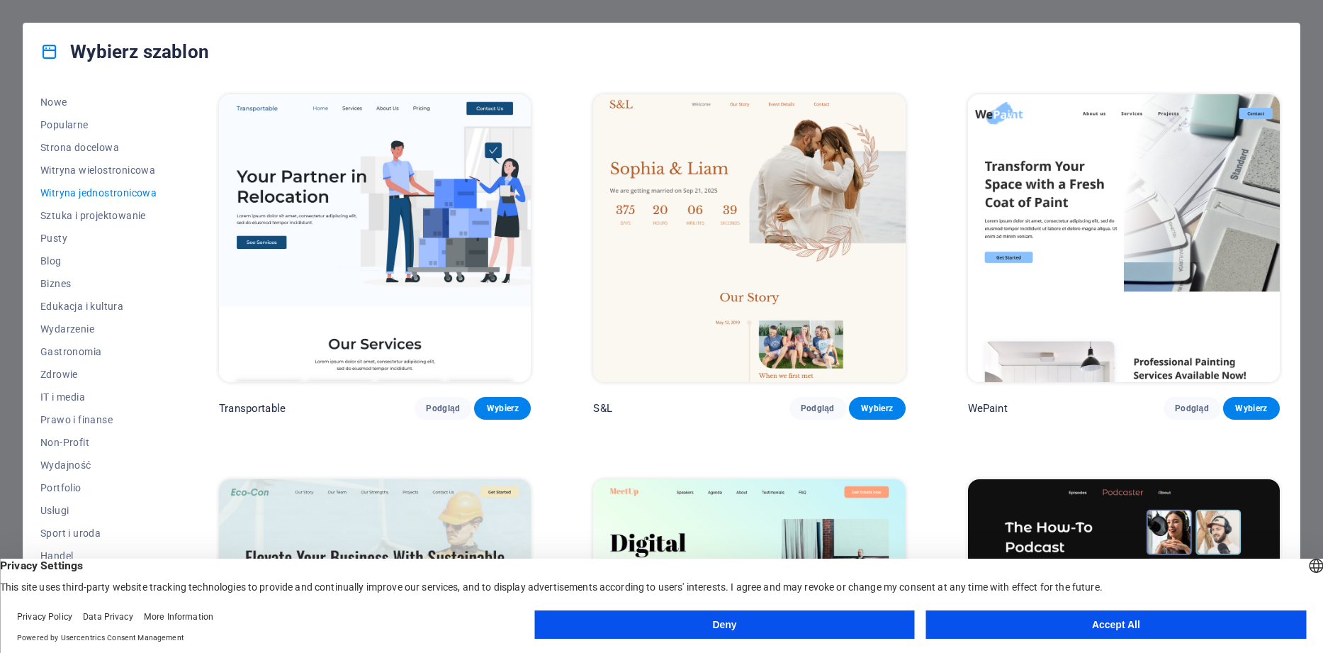
click at [779, 631] on button "Deny" at bounding box center [724, 624] width 380 height 28
